Goal: Information Seeking & Learning: Learn about a topic

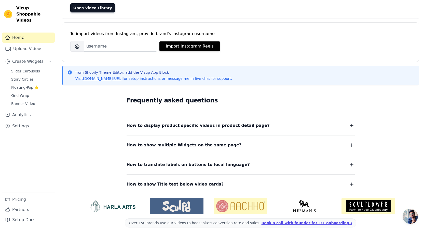
scroll to position [56, 0]
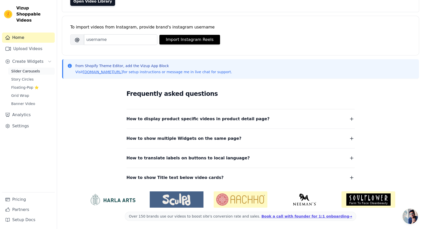
click at [28, 69] on span "Slider Carousels" at bounding box center [25, 71] width 29 height 5
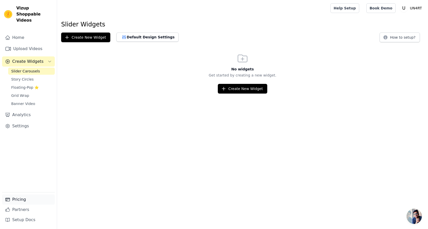
click at [21, 201] on link "Pricing" at bounding box center [28, 200] width 53 height 10
